Goal: Transaction & Acquisition: Obtain resource

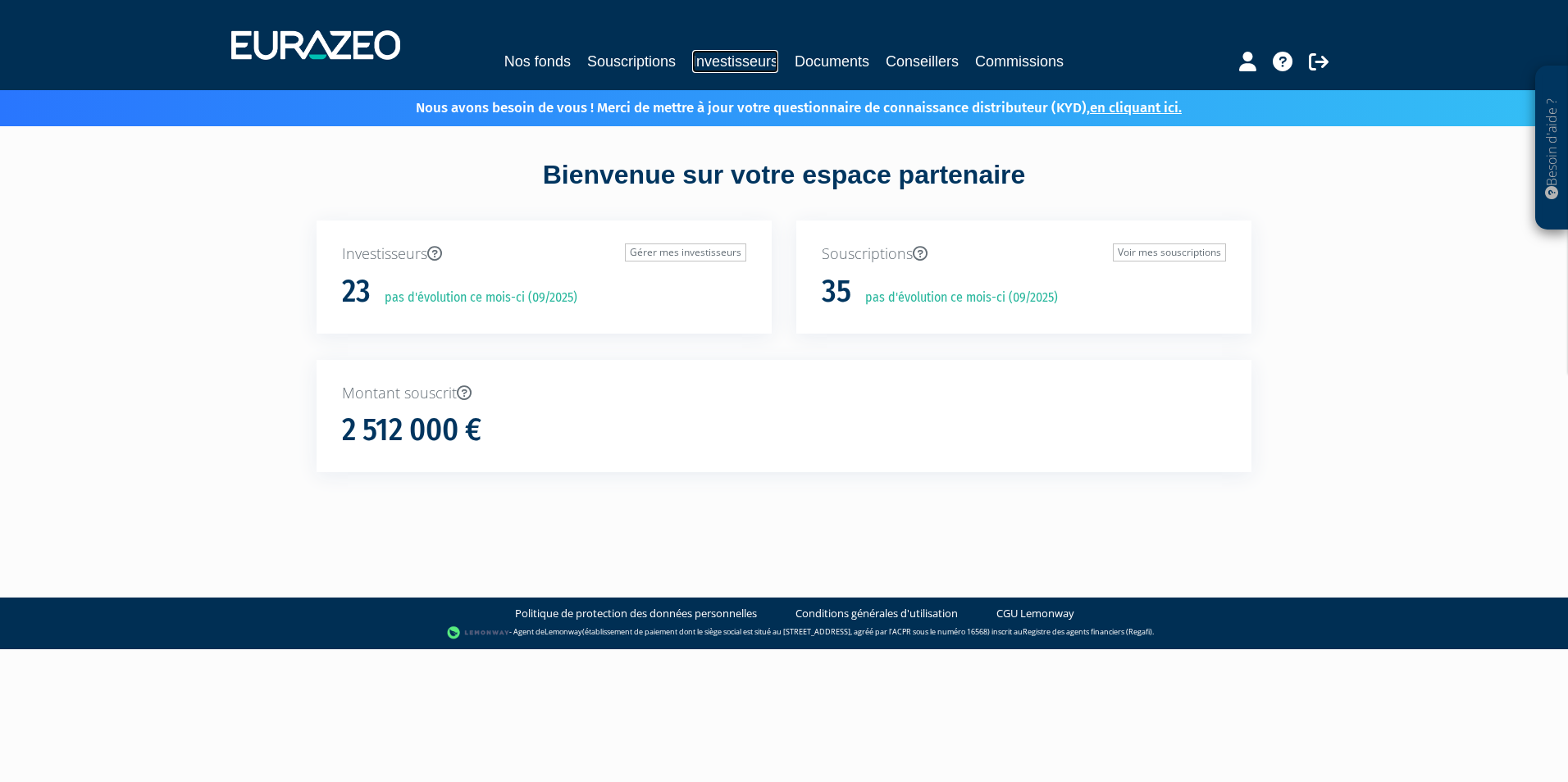
click at [734, 58] on link "Investisseurs" at bounding box center [734, 62] width 86 height 23
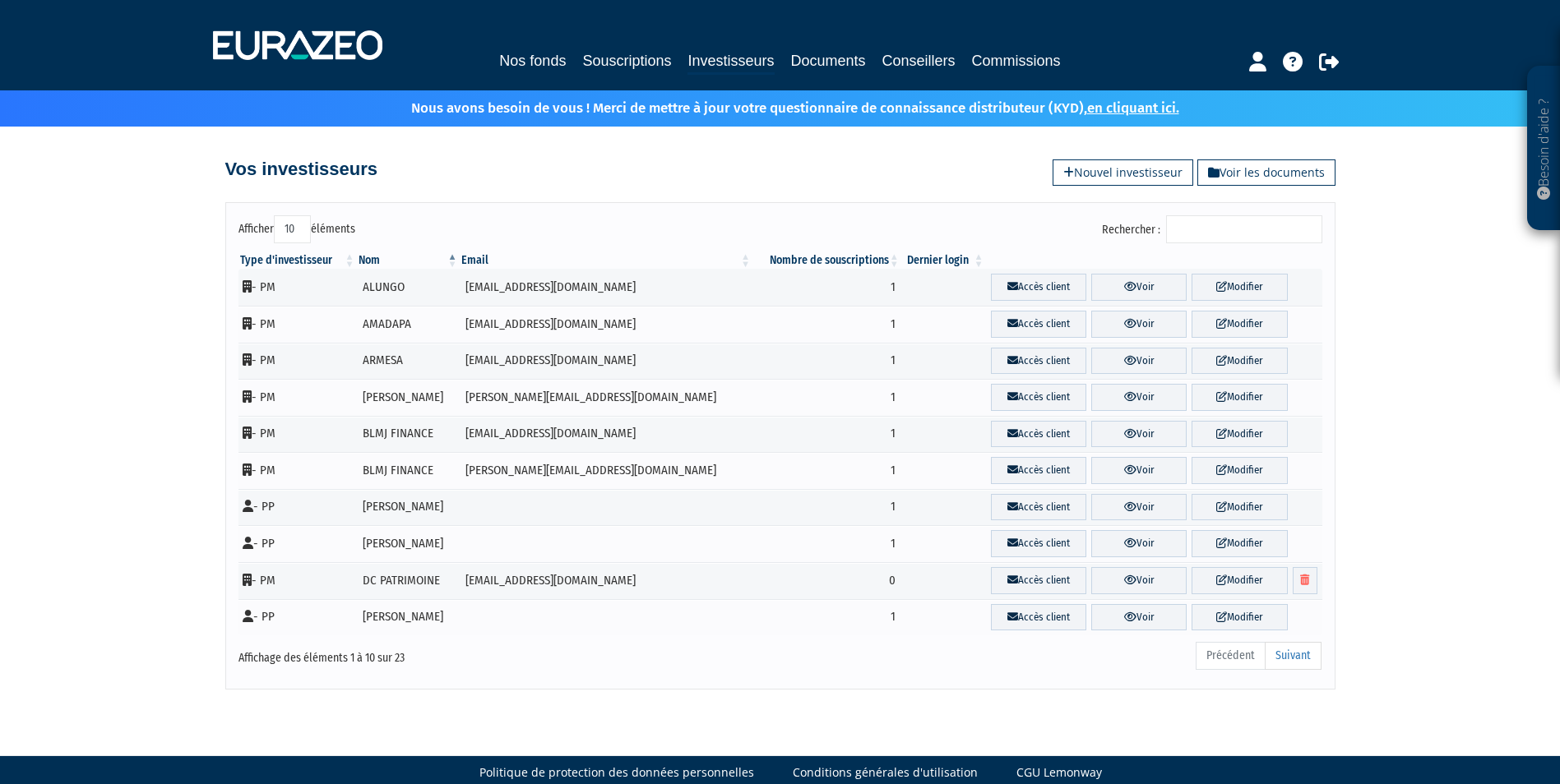
click at [1203, 230] on input "Rechercher :" at bounding box center [1244, 228] width 157 height 28
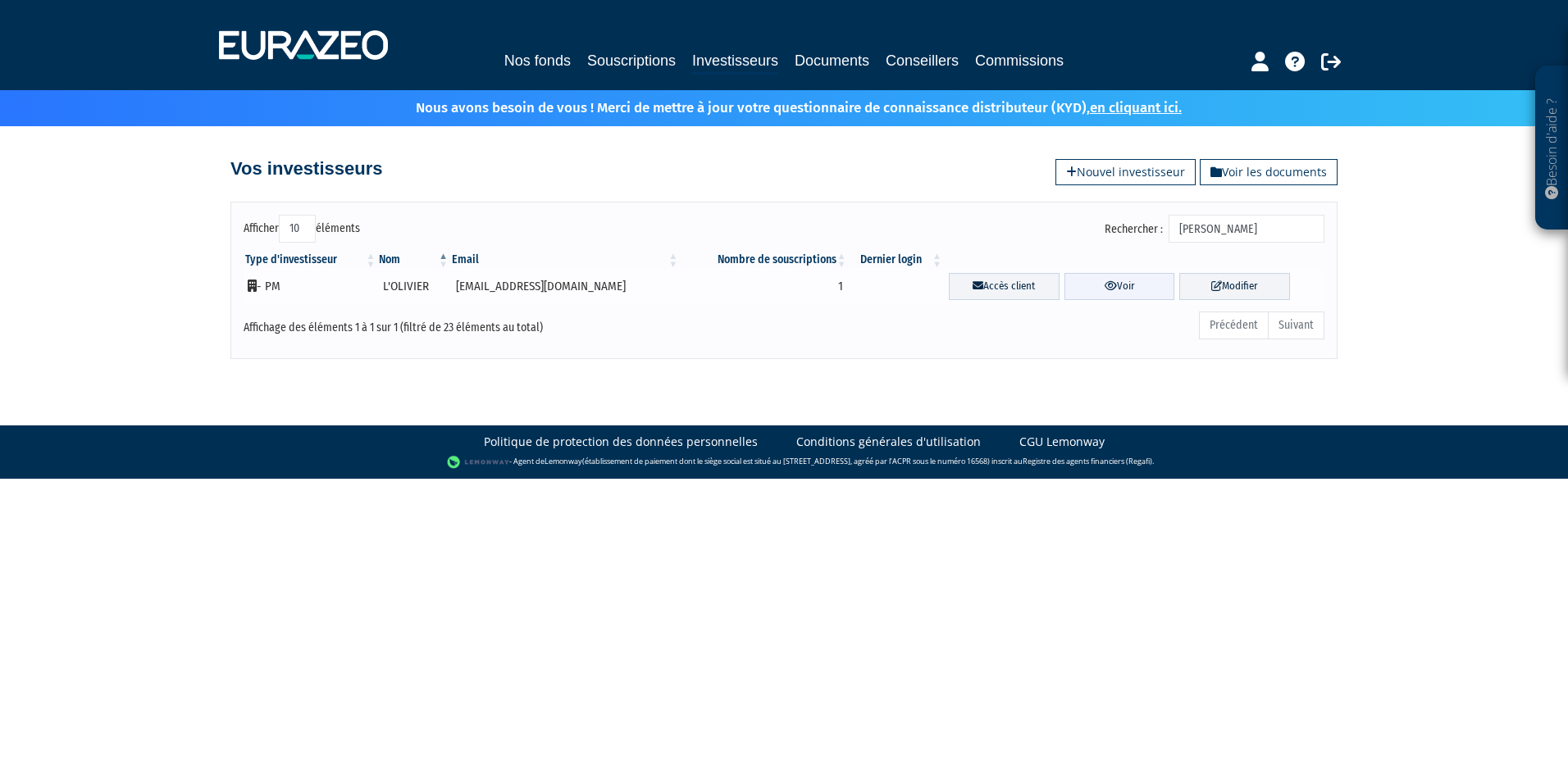
type input "olivier"
click at [1074, 275] on link "Voir" at bounding box center [1120, 286] width 111 height 27
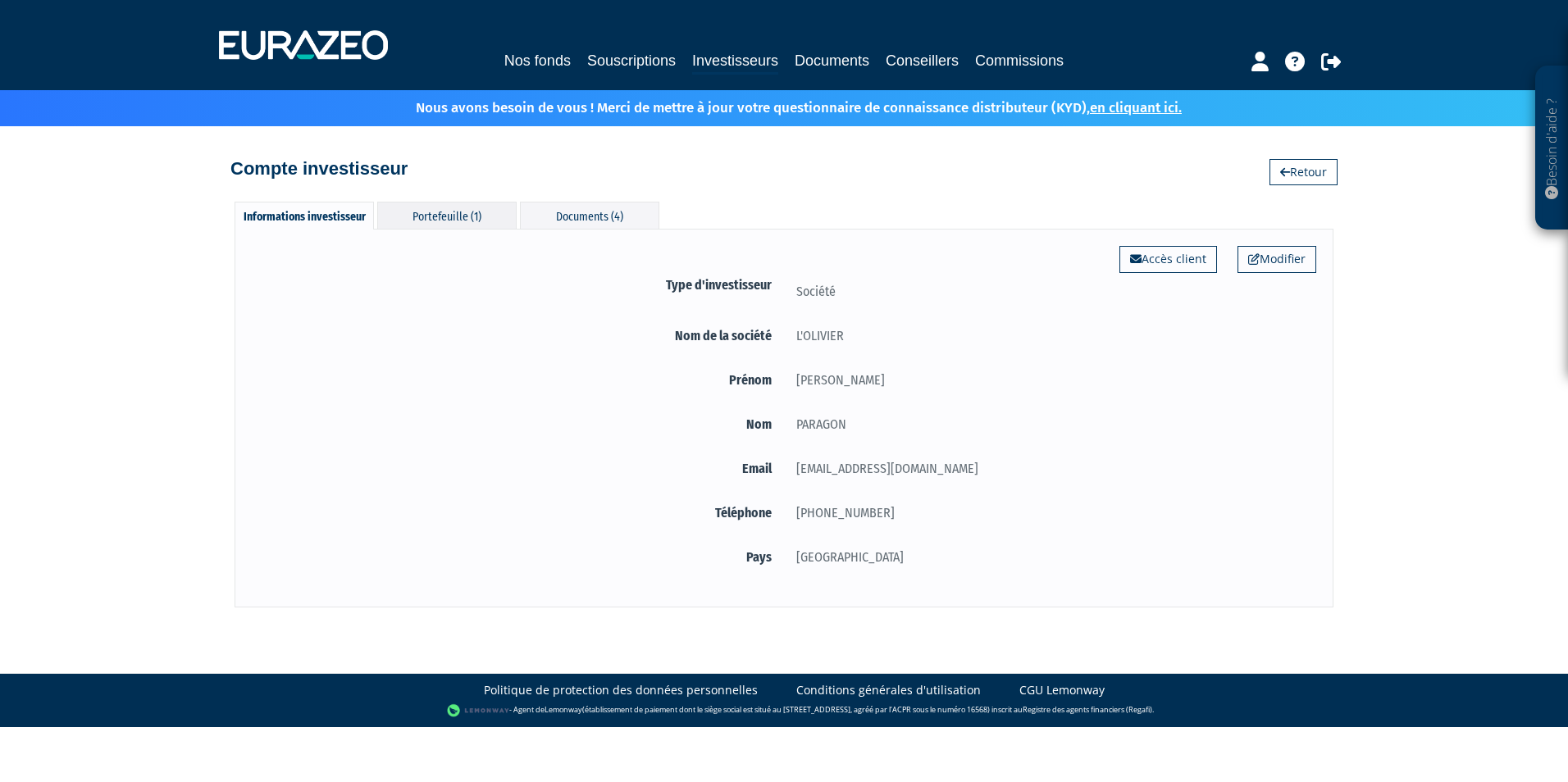
click at [464, 216] on div "Portefeuille (1)" at bounding box center [446, 215] width 139 height 27
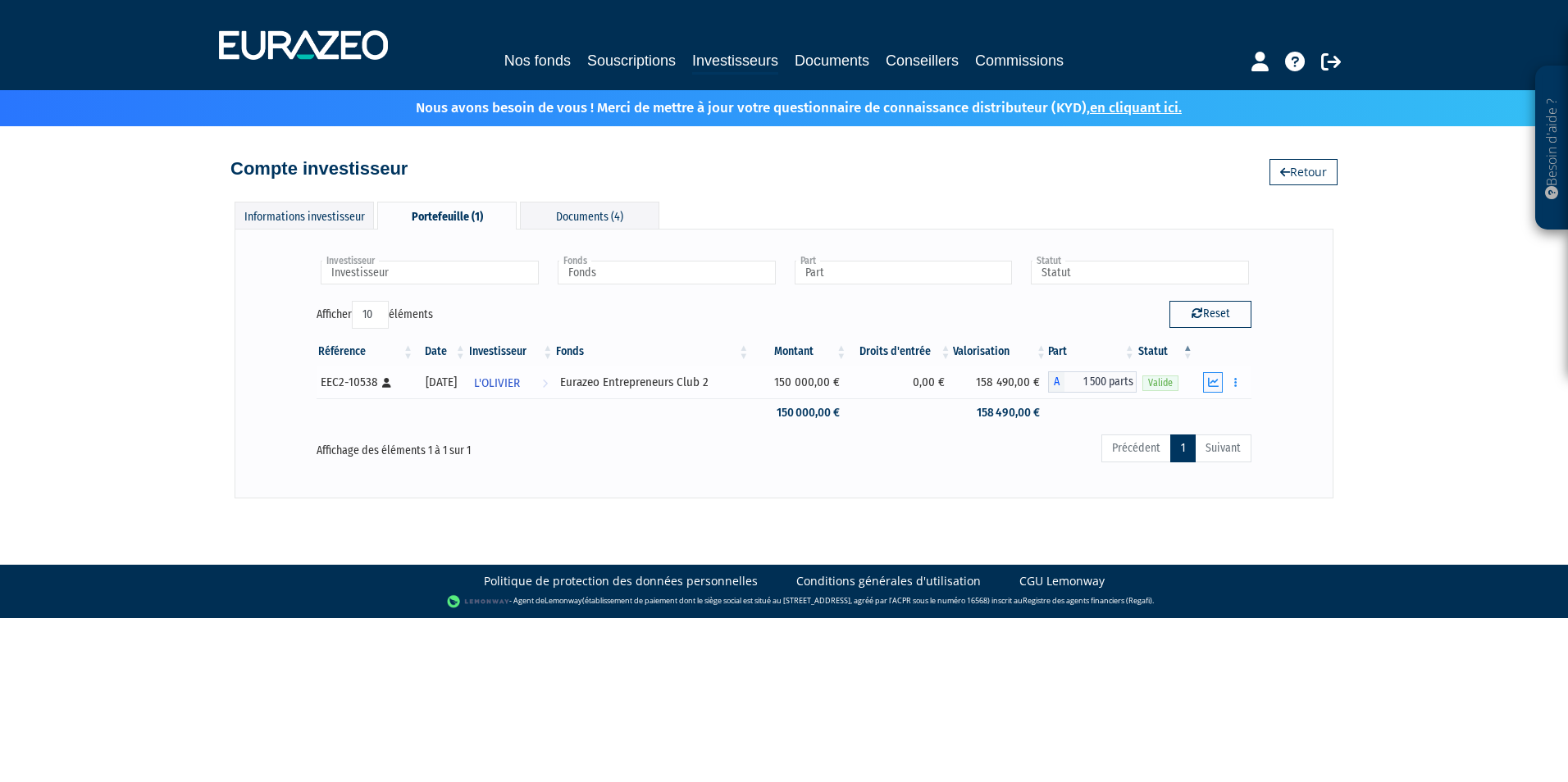
click at [1219, 380] on button "button" at bounding box center [1213, 382] width 20 height 21
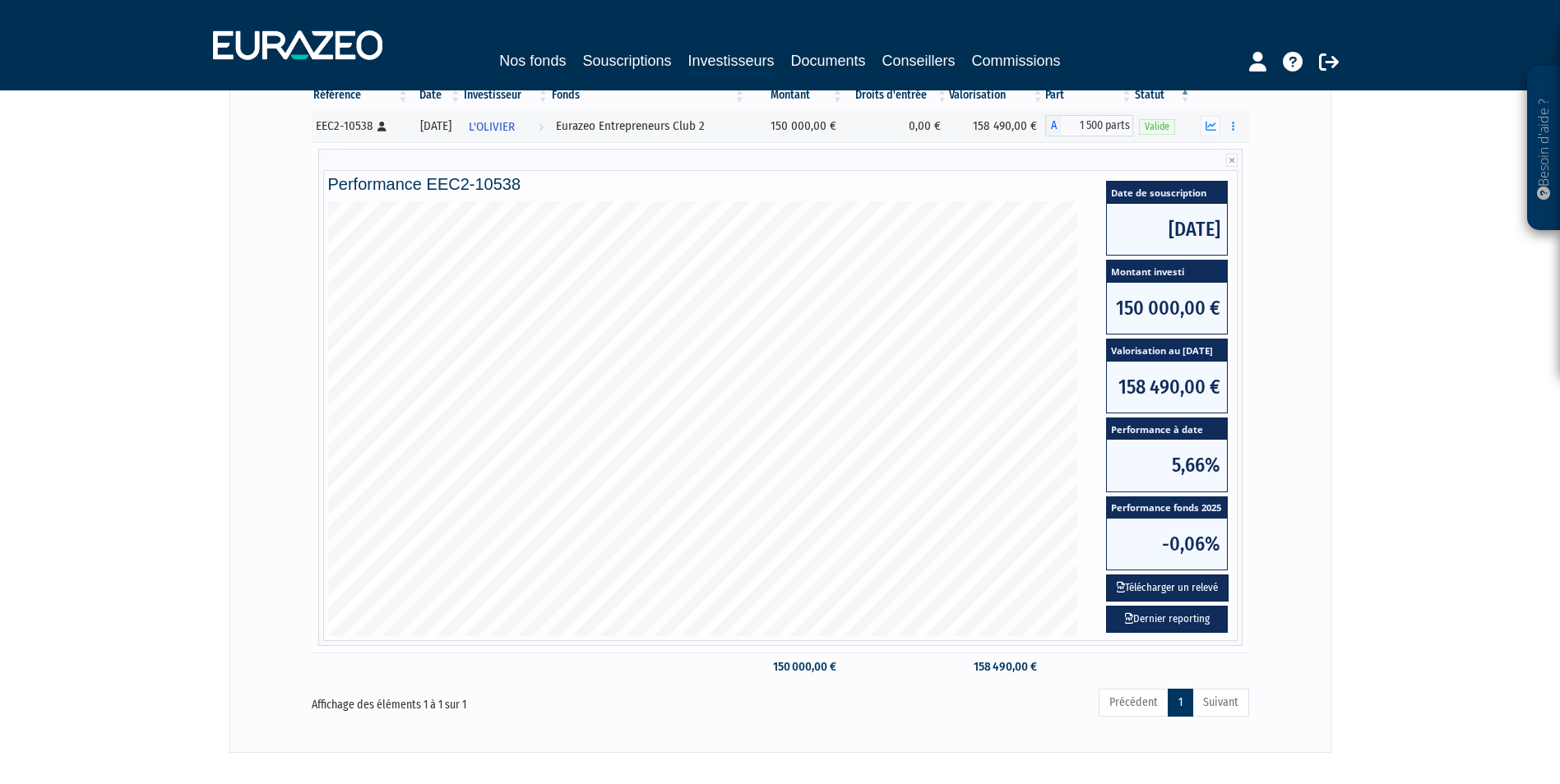
scroll to position [346, 0]
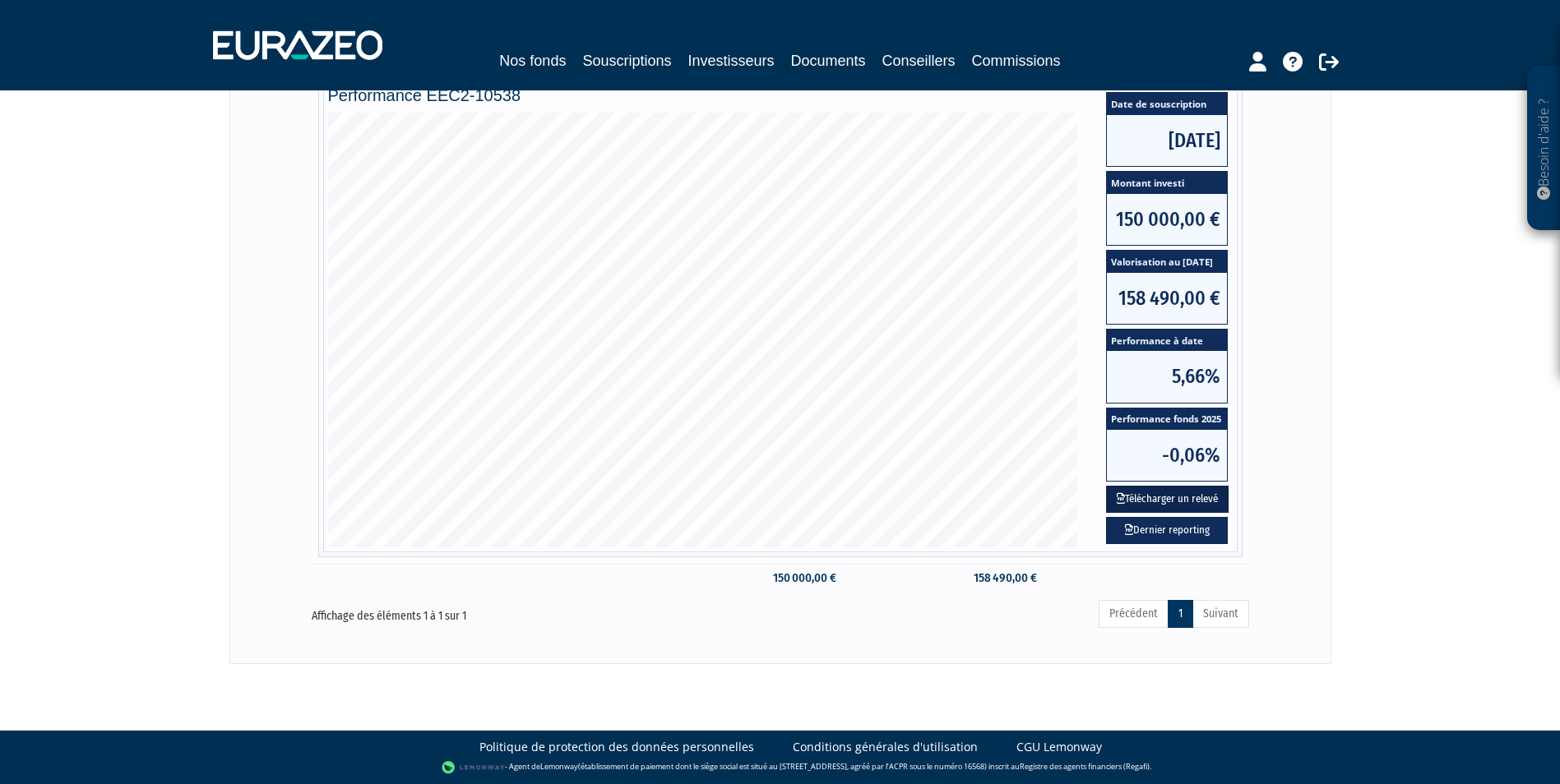
click at [1159, 499] on button "Télécharger un relevé" at bounding box center [1167, 500] width 122 height 27
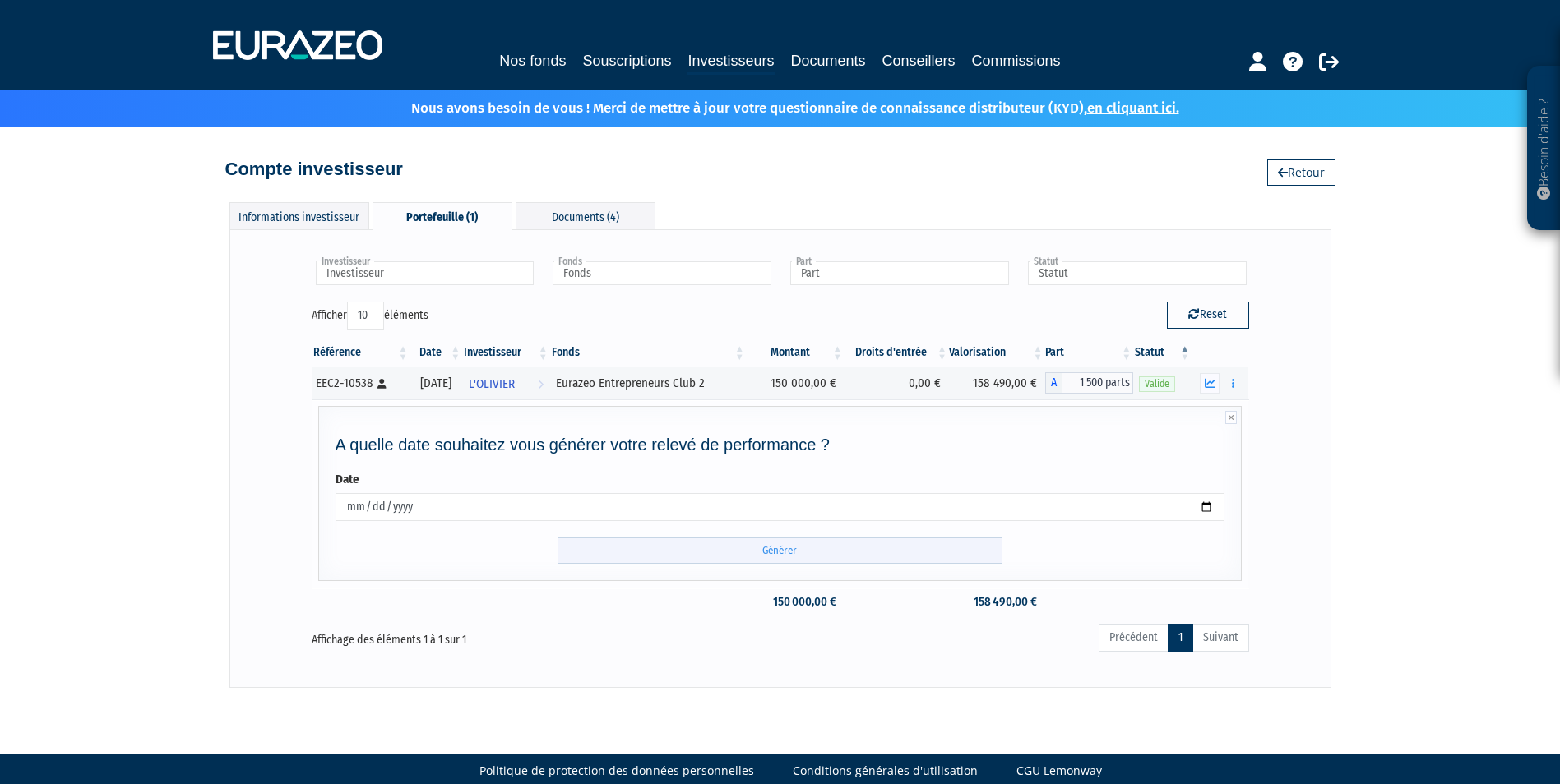
click at [744, 544] on input "Générer" at bounding box center [780, 551] width 445 height 27
click at [785, 546] on input "Générer" at bounding box center [780, 551] width 445 height 27
click at [1219, 381] on button "button" at bounding box center [1210, 383] width 20 height 21
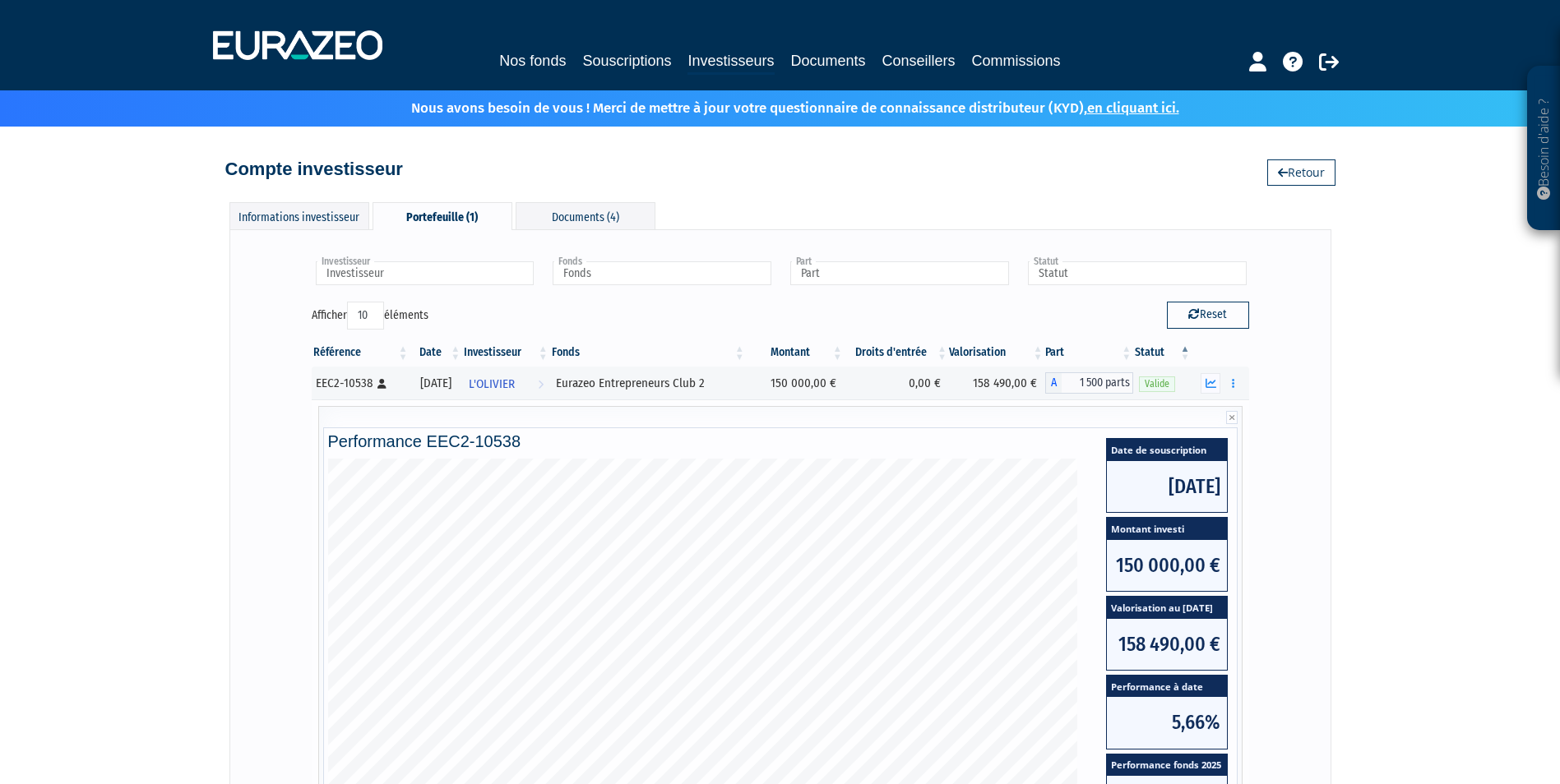
scroll to position [346, 0]
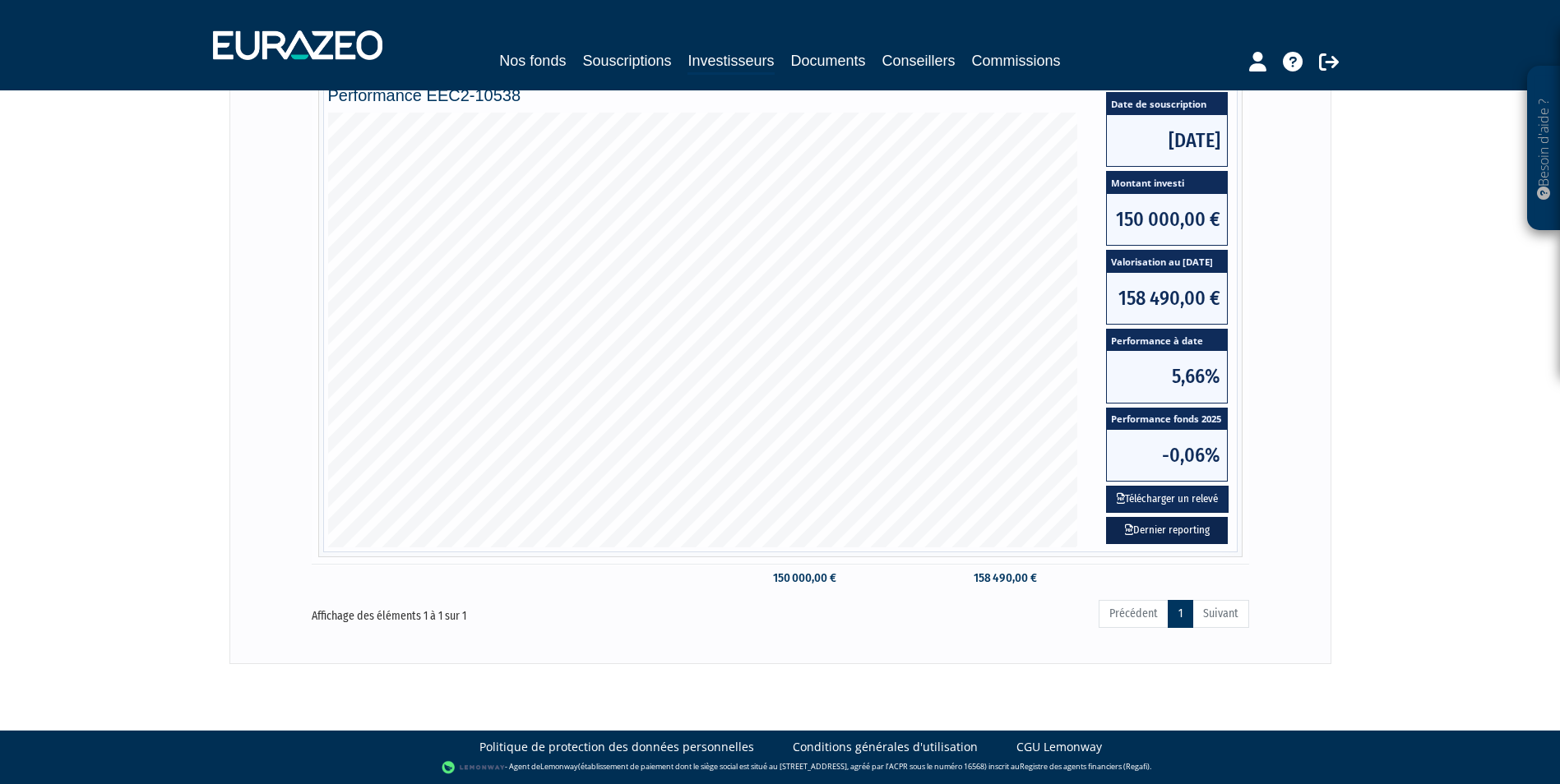
click at [1170, 530] on link "Dernier reporting" at bounding box center [1167, 530] width 121 height 27
